Goal: Obtain resource: Download file/media

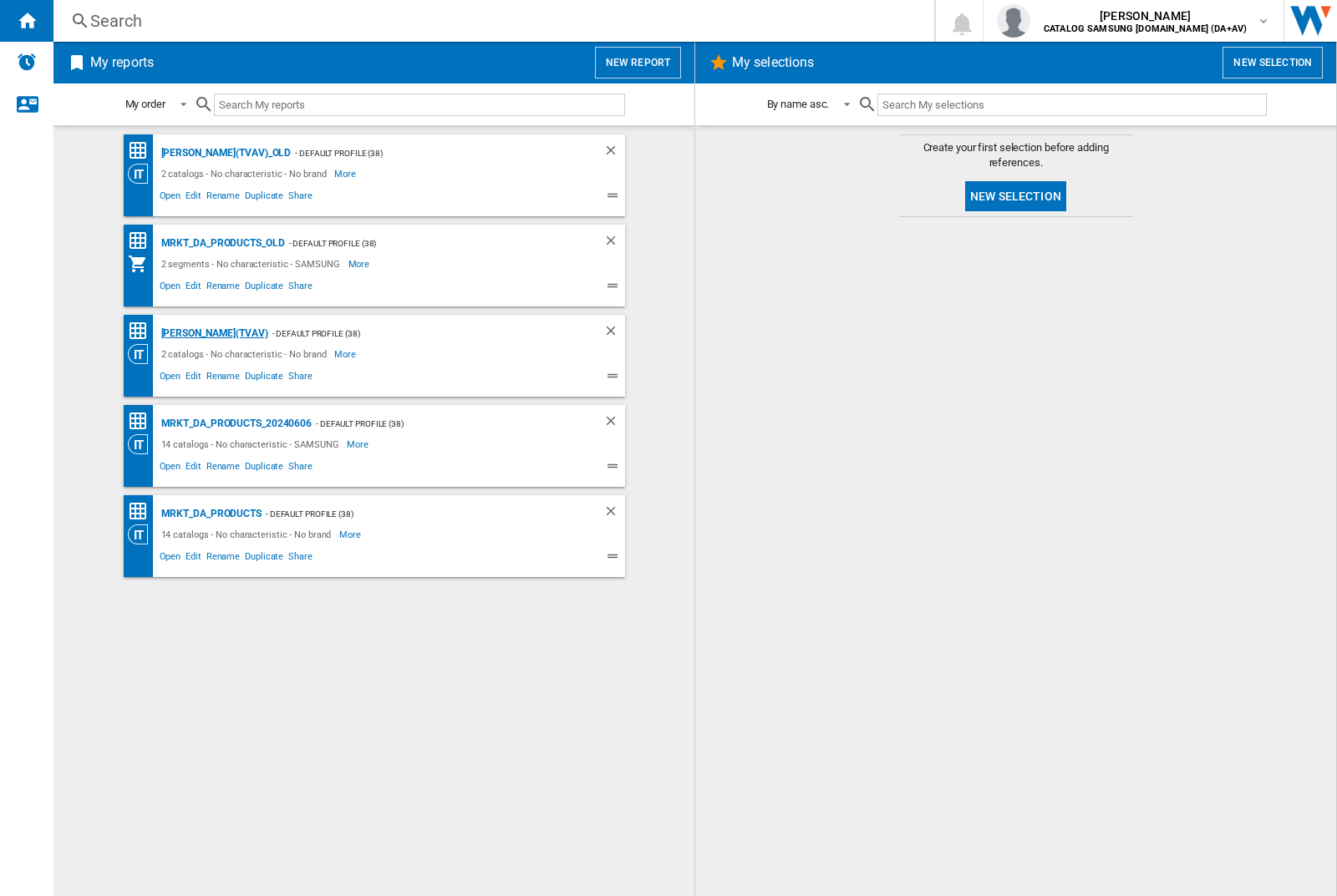
click at [185, 333] on div "[PERSON_NAME](TVAV)" at bounding box center [213, 334] width 111 height 21
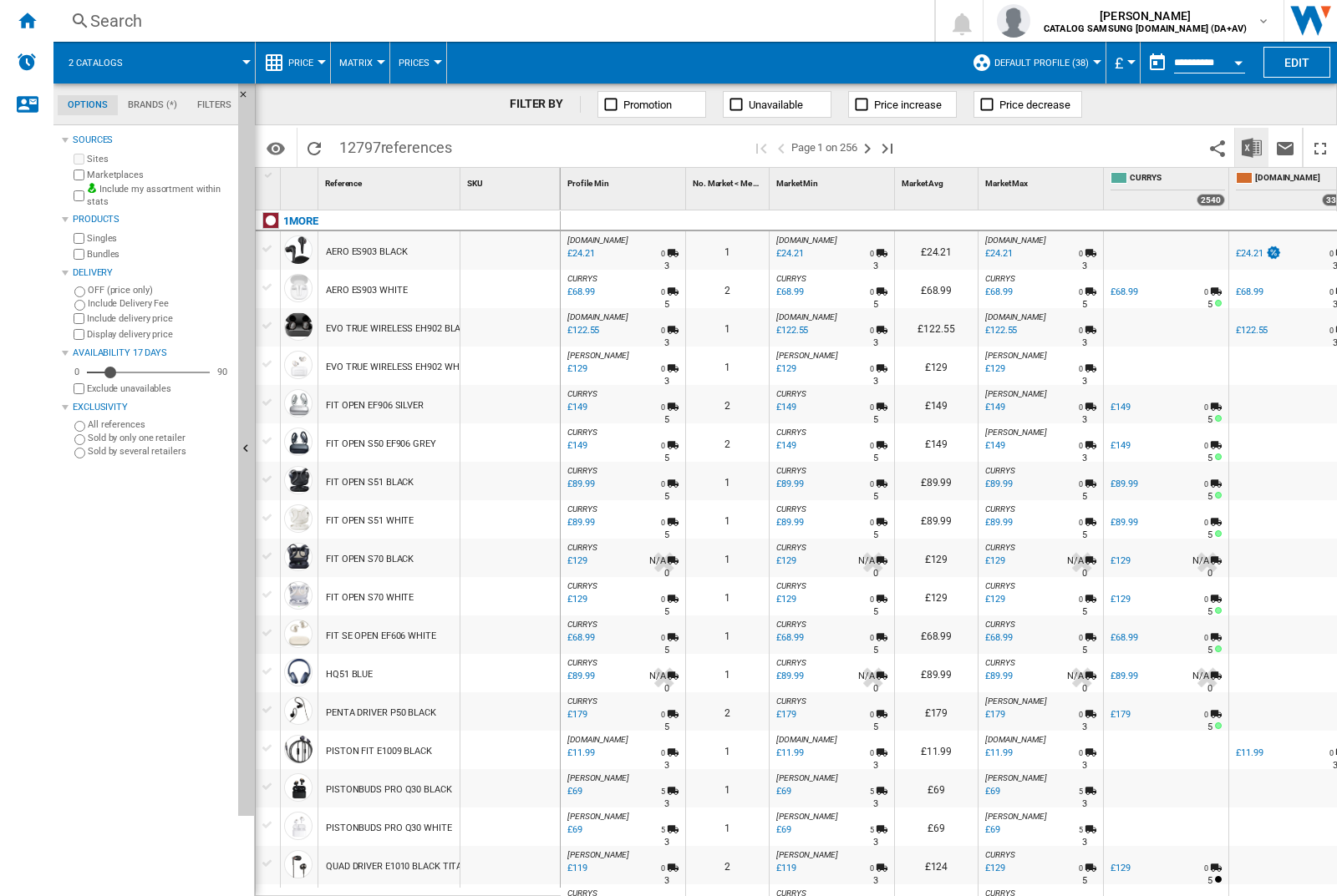
click at [1252, 147] on img "Download in Excel" at bounding box center [1251, 148] width 20 height 20
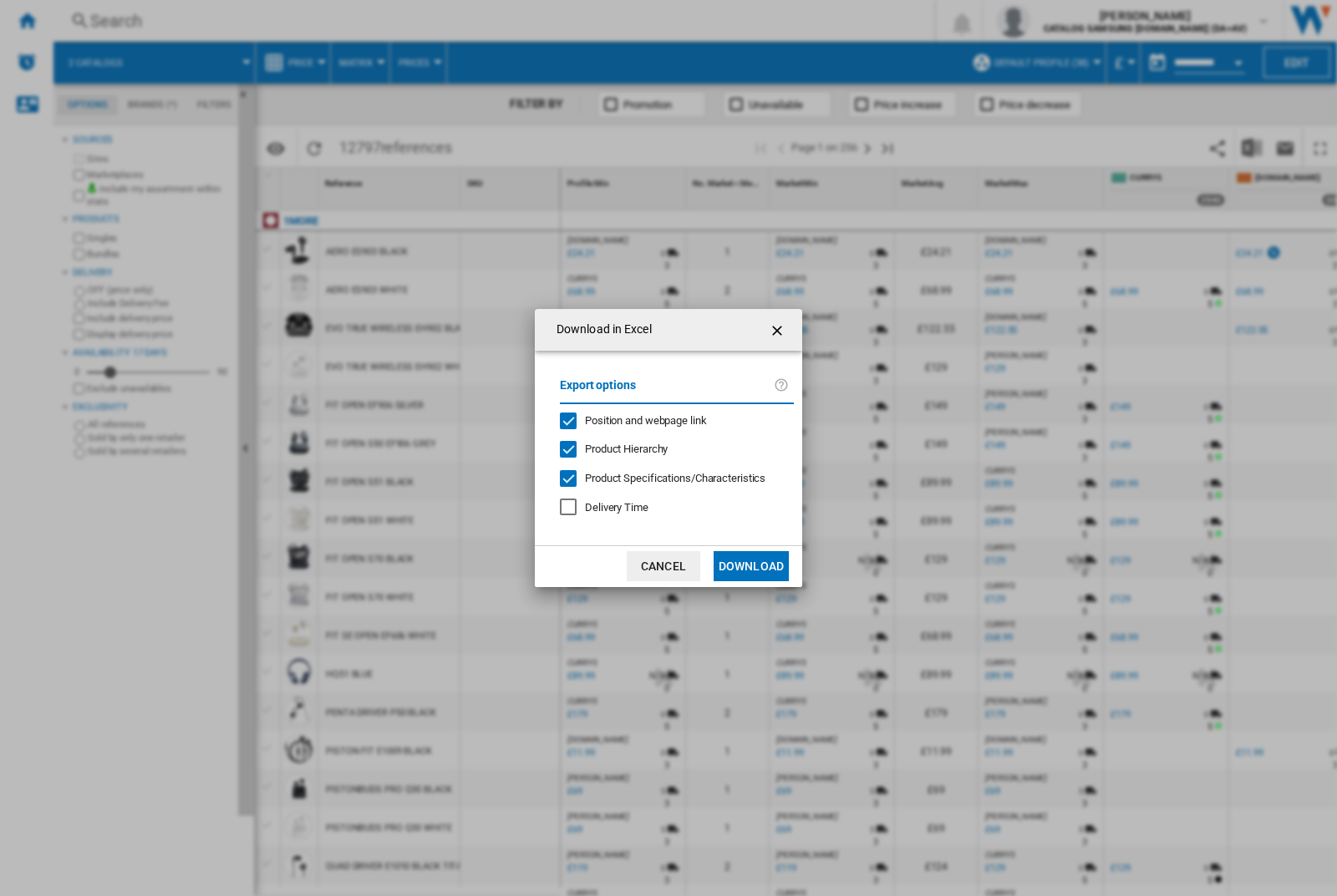
click at [670, 420] on span "Position and webpage link" at bounding box center [646, 421] width 122 height 12
click at [751, 567] on button "Download" at bounding box center [751, 567] width 76 height 30
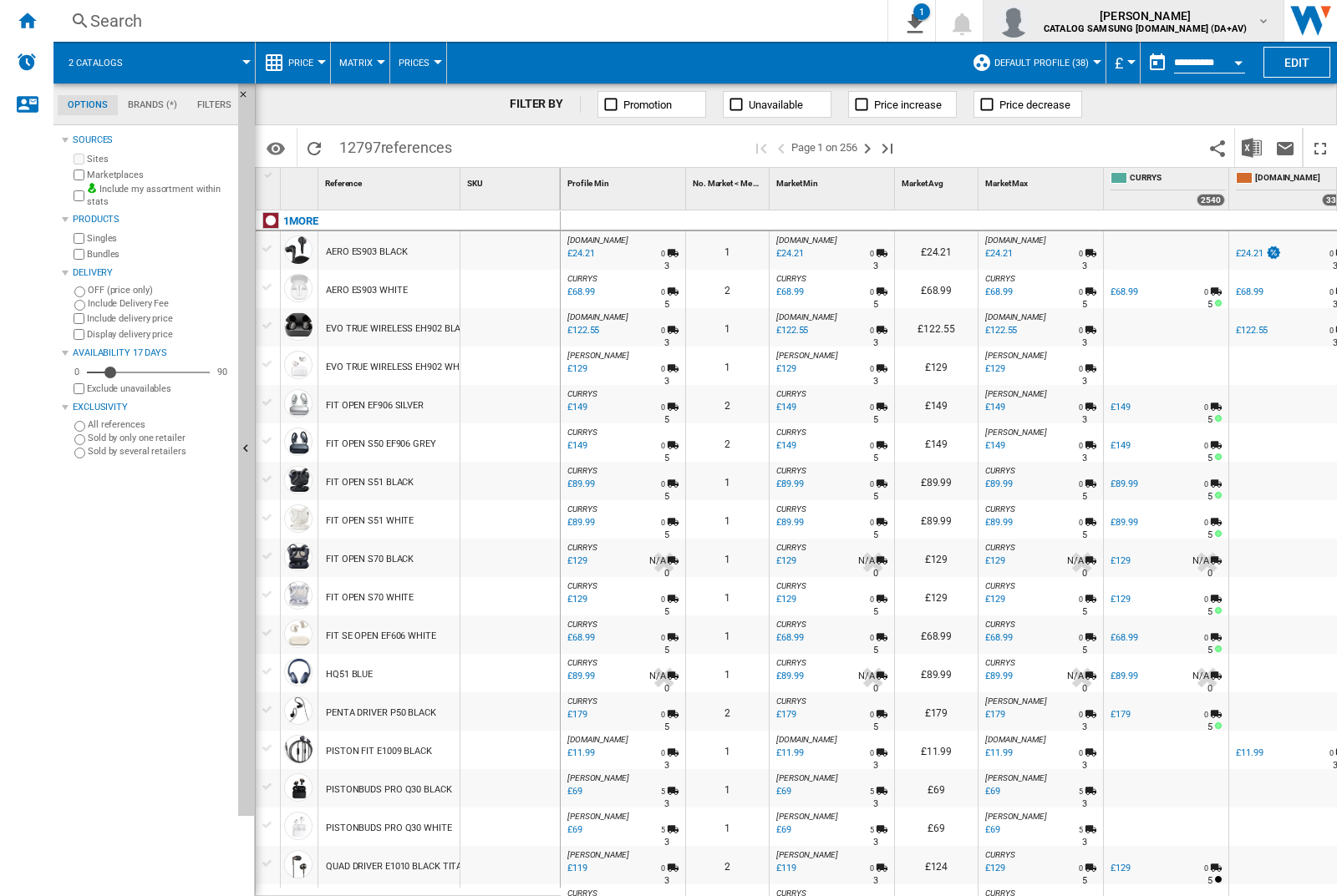
click at [1030, 21] on img "button" at bounding box center [1014, 21] width 33 height 33
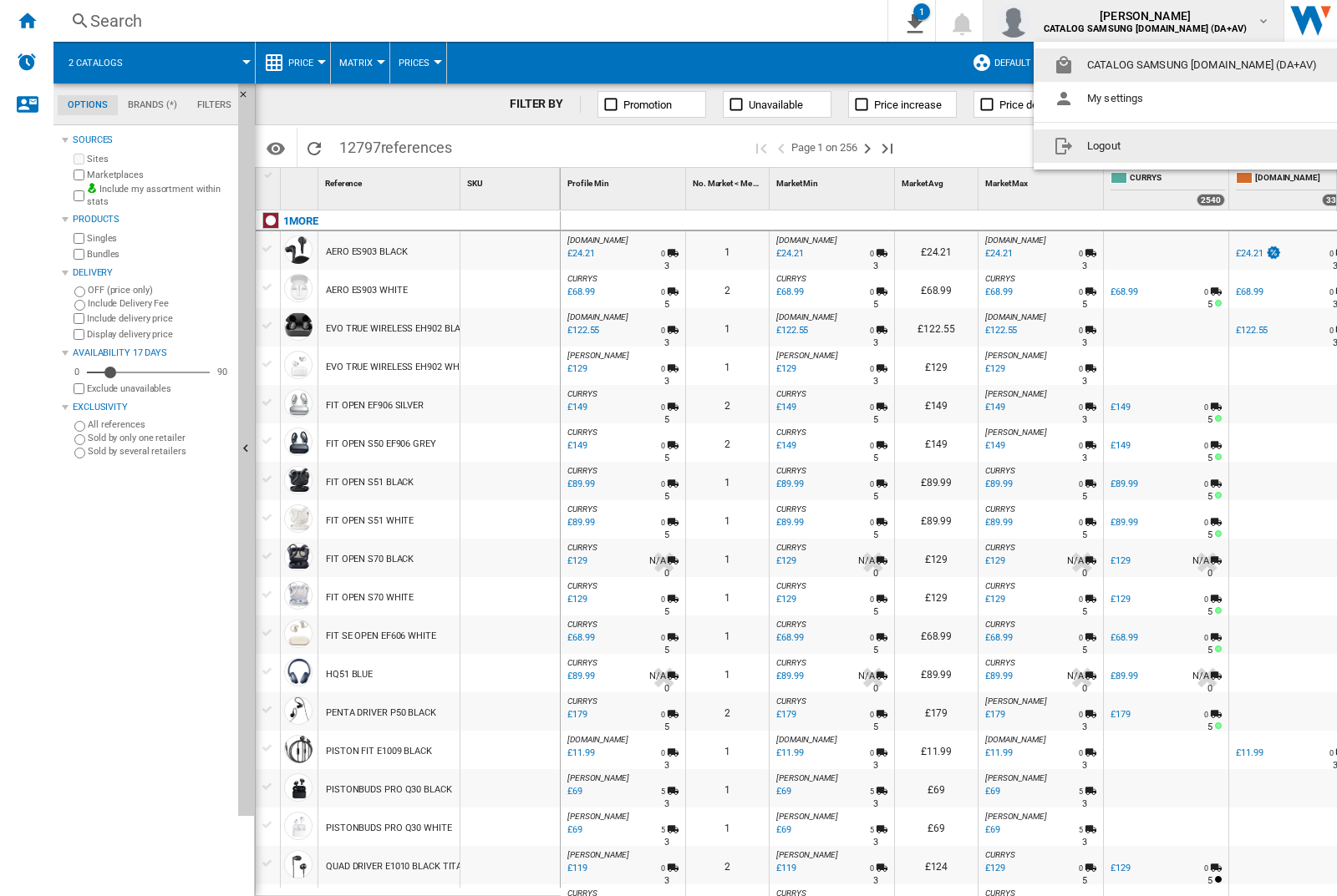
click at [1162, 146] on button "Logout" at bounding box center [1188, 146] width 310 height 33
